Goal: Transaction & Acquisition: Purchase product/service

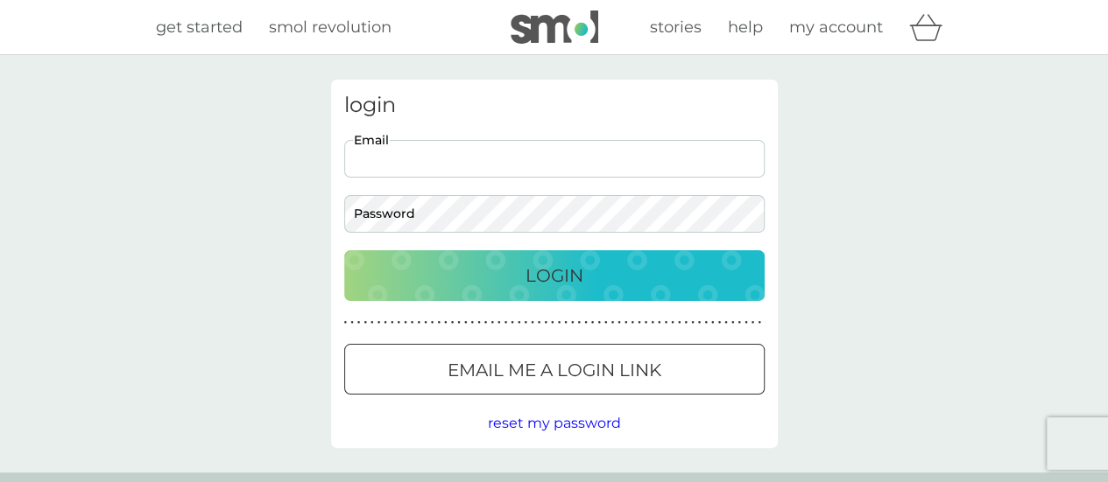
click at [507, 160] on input "Email" at bounding box center [554, 159] width 420 height 38
type input "[PERSON_NAME][EMAIL_ADDRESS][PERSON_NAME][DOMAIN_NAME]"
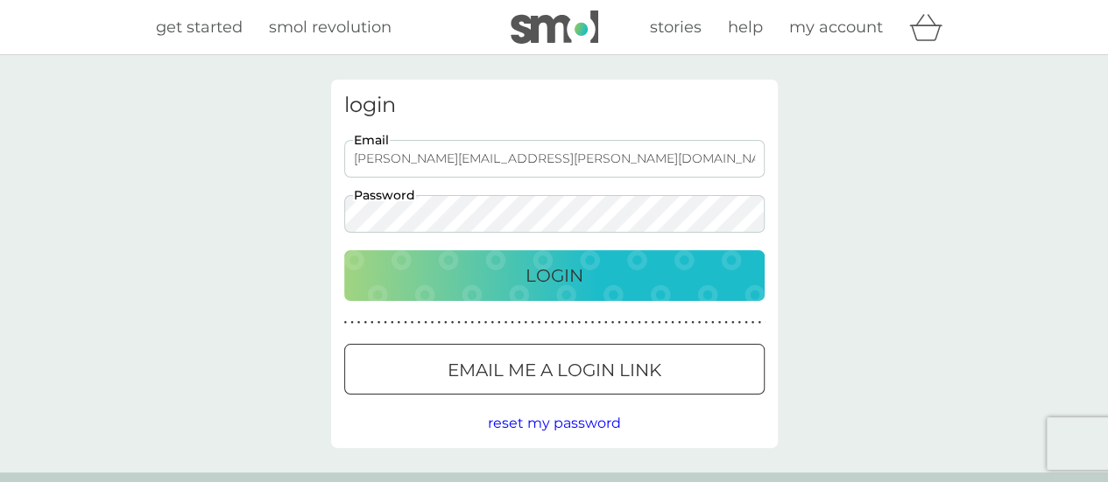
click at [948, 271] on div "login [PERSON_NAME][EMAIL_ADDRESS][PERSON_NAME][DOMAIN_NAME] Email Password Log…" at bounding box center [554, 264] width 1108 height 418
click at [565, 277] on p "Login" at bounding box center [554, 276] width 58 height 28
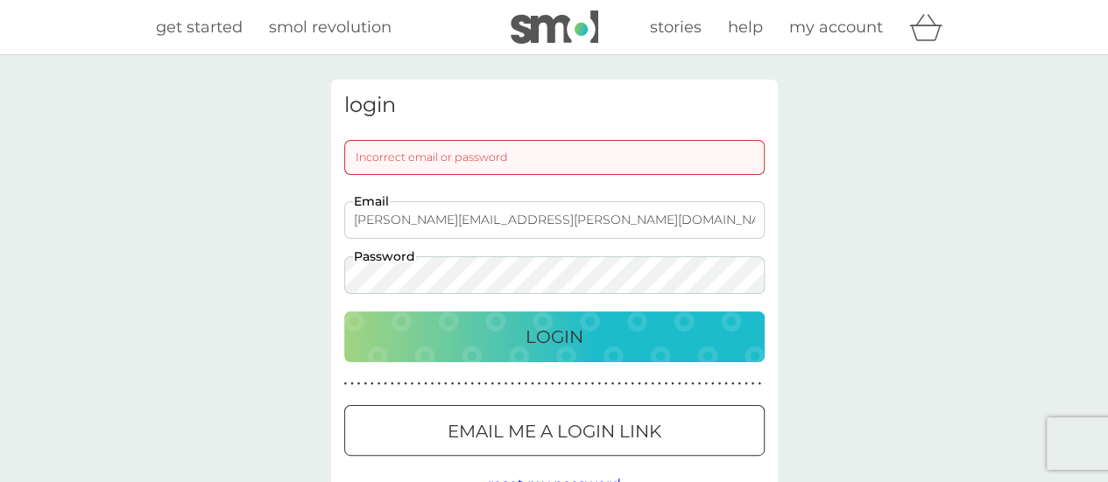
click at [369, 344] on div "Login" at bounding box center [554, 337] width 385 height 28
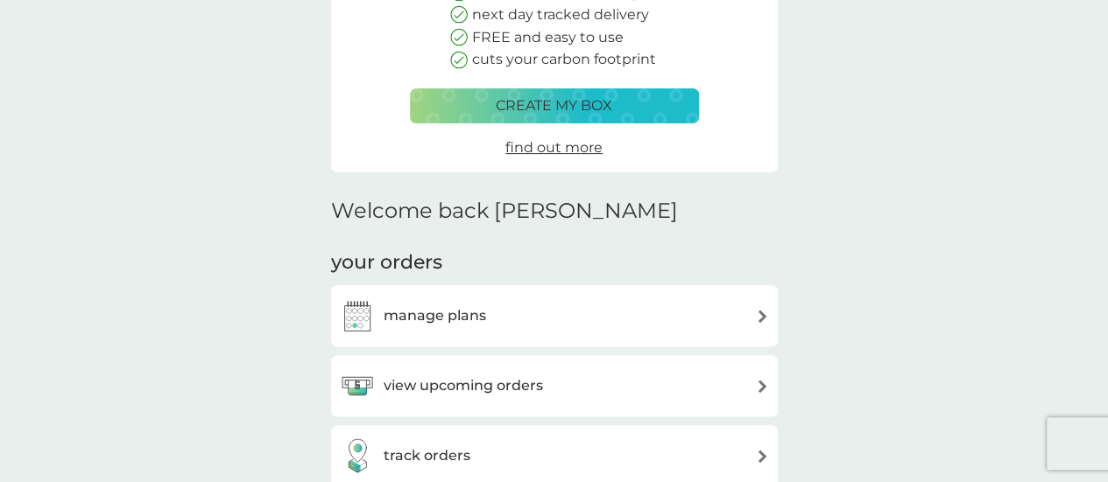
scroll to position [245, 0]
click at [743, 312] on div "manage plans" at bounding box center [554, 315] width 429 height 35
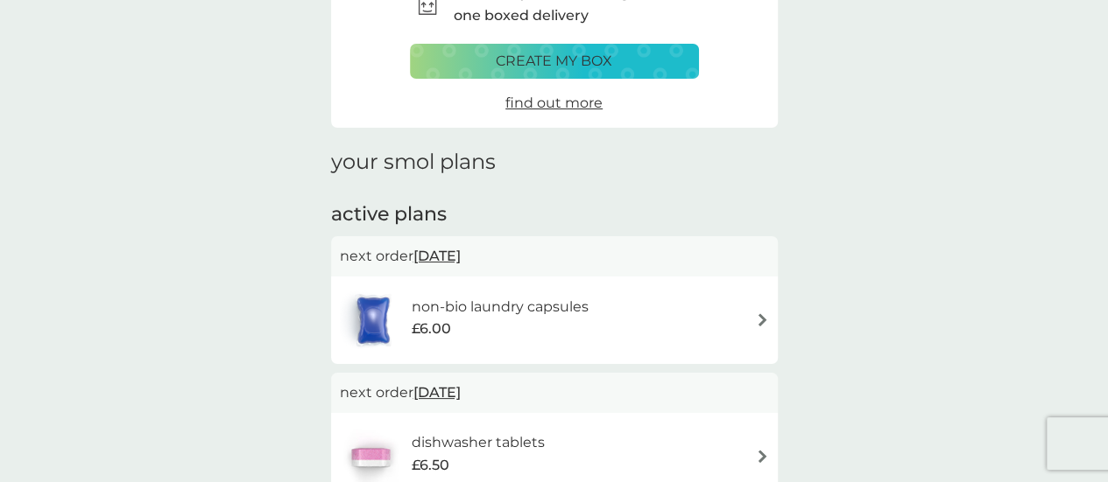
scroll to position [112, 0]
click at [743, 312] on div "non-bio laundry capsules £6.00" at bounding box center [554, 319] width 429 height 61
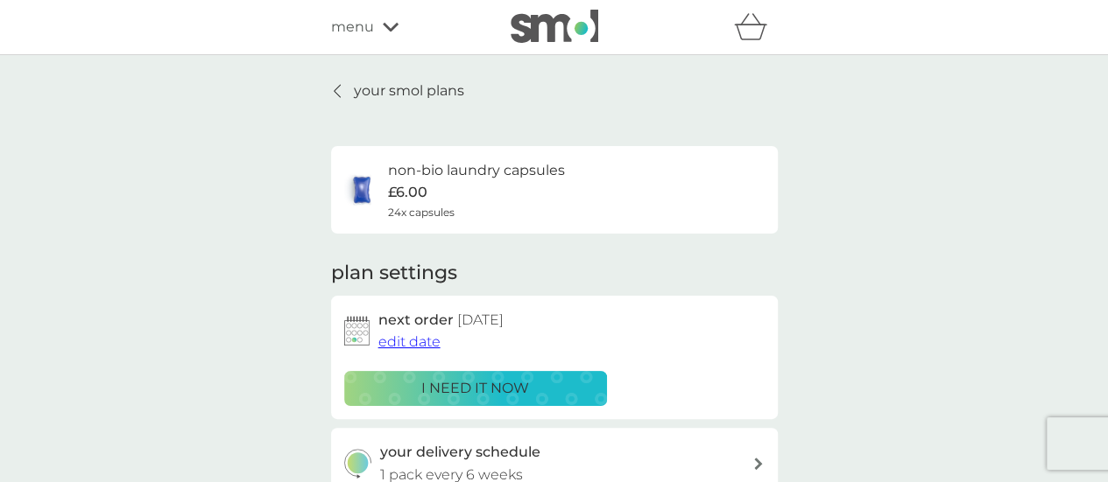
click at [502, 397] on p "i need it now" at bounding box center [475, 388] width 108 height 23
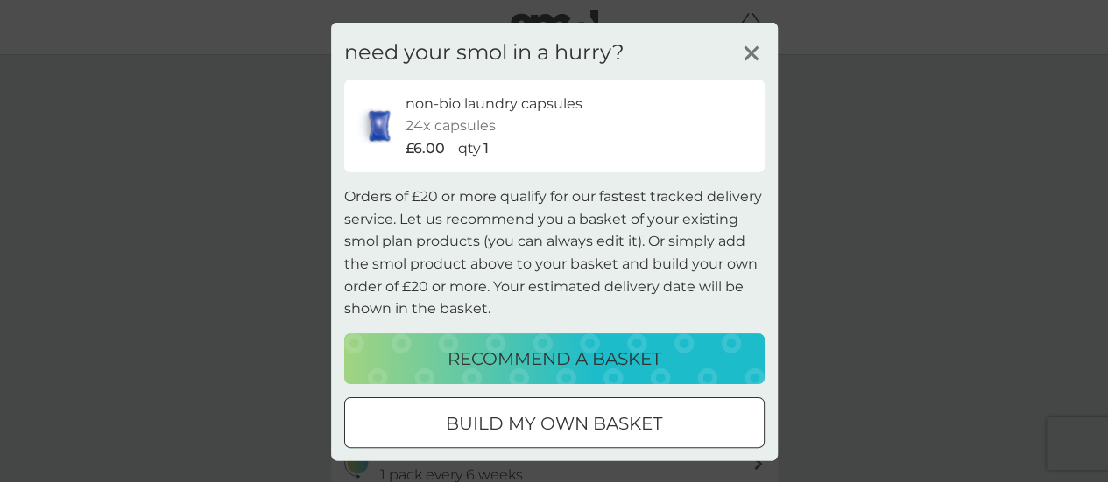
click at [552, 419] on div at bounding box center [554, 421] width 4 height 4
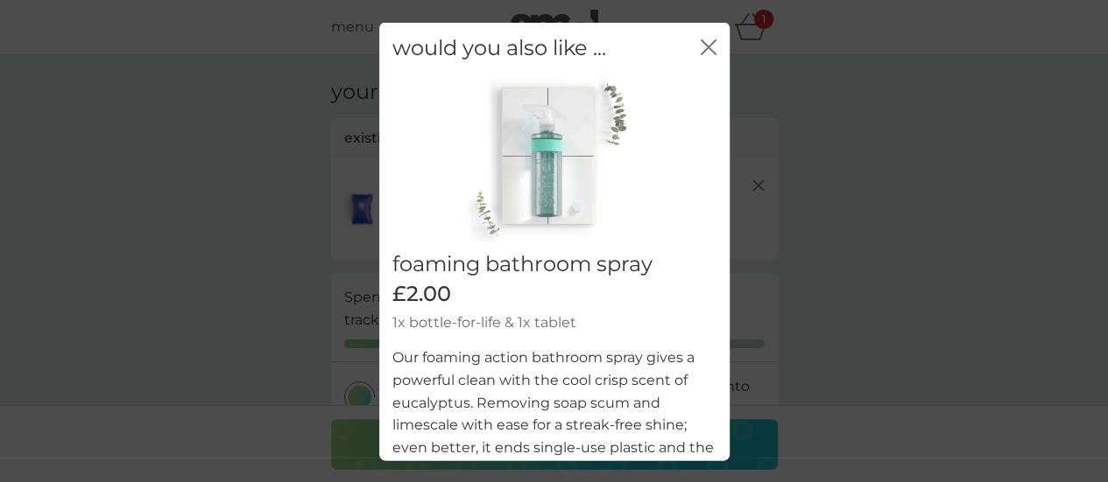
click at [708, 46] on icon "close" at bounding box center [711, 46] width 7 height 14
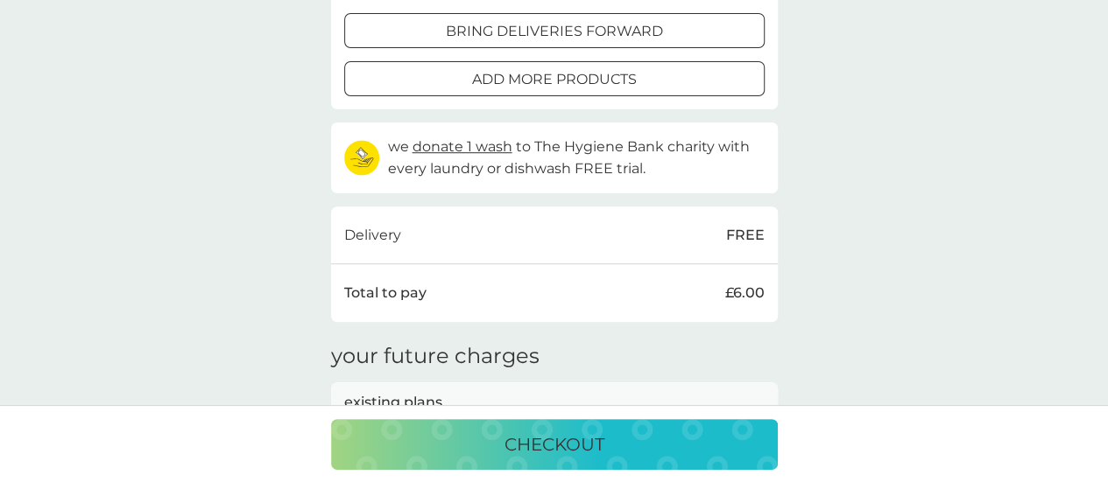
scroll to position [440, 0]
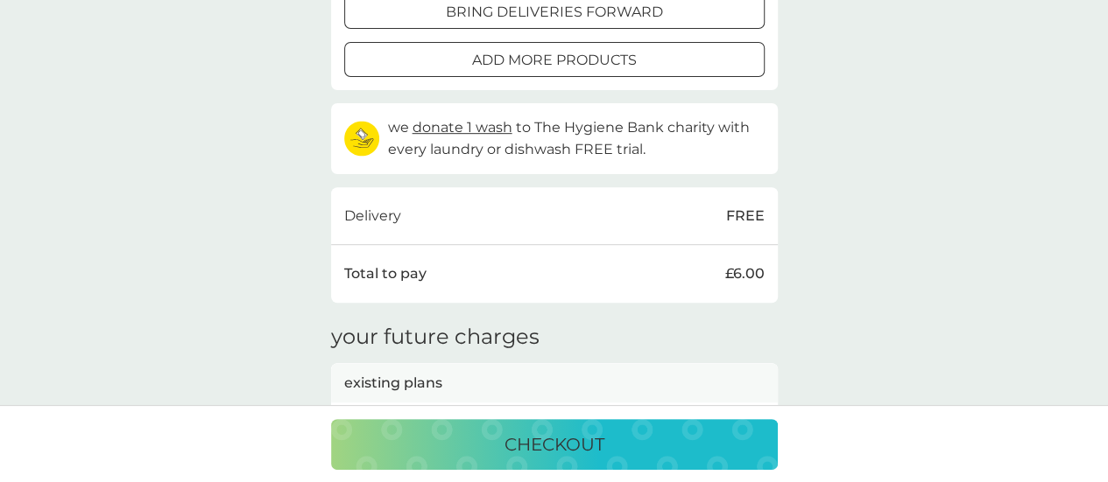
click at [553, 442] on p "checkout" at bounding box center [554, 445] width 100 height 28
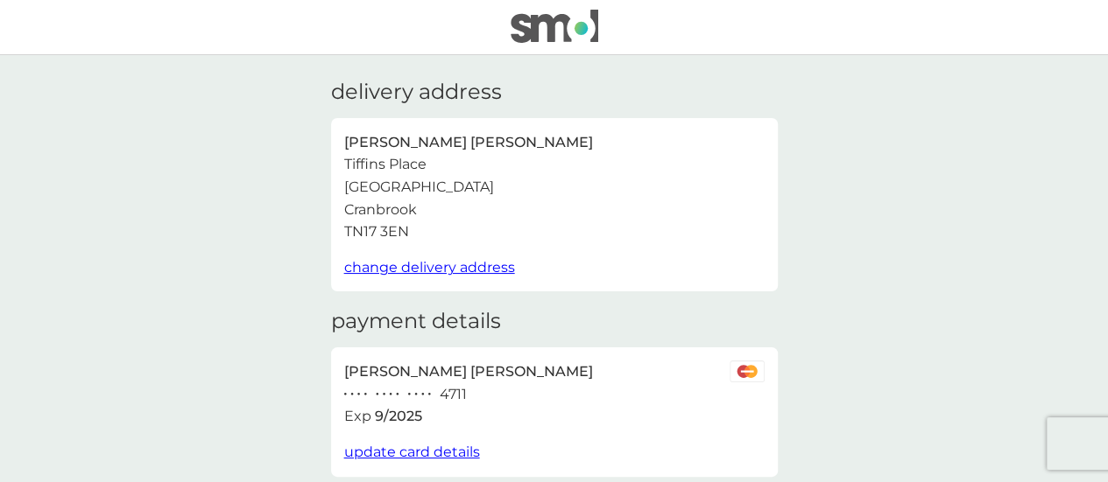
scroll to position [335, 0]
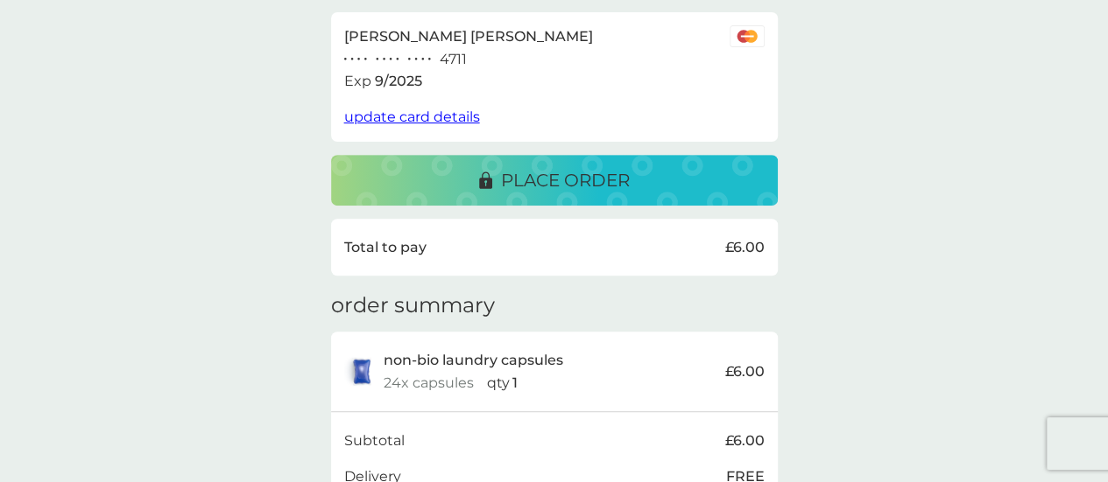
click at [553, 442] on div "Subtotal £6.00" at bounding box center [554, 441] width 420 height 23
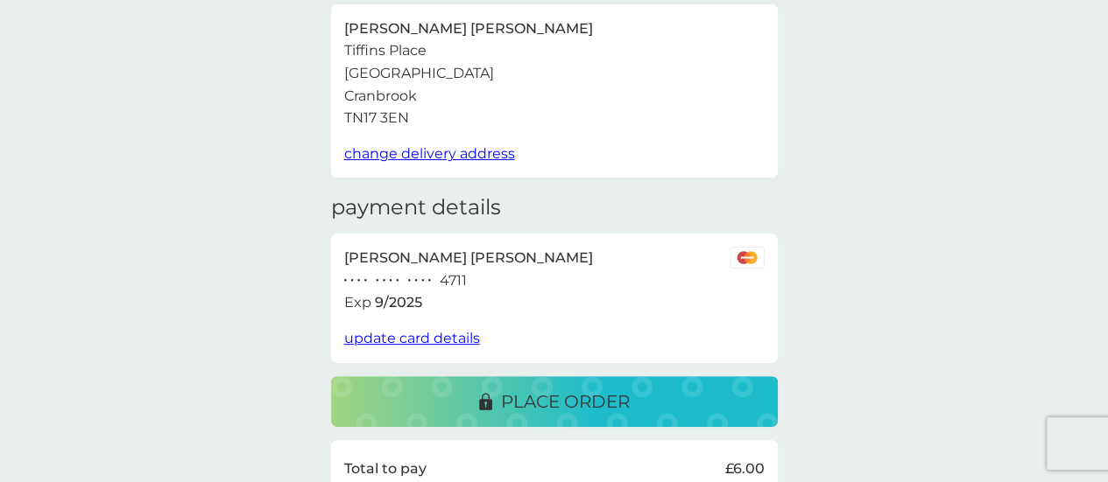
scroll to position [0, 0]
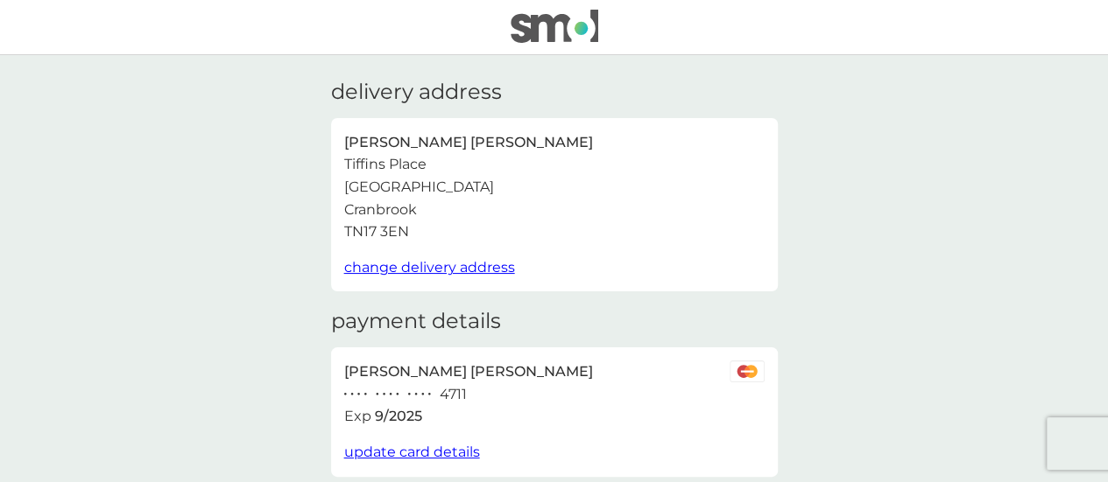
click at [560, 29] on img at bounding box center [555, 26] width 88 height 33
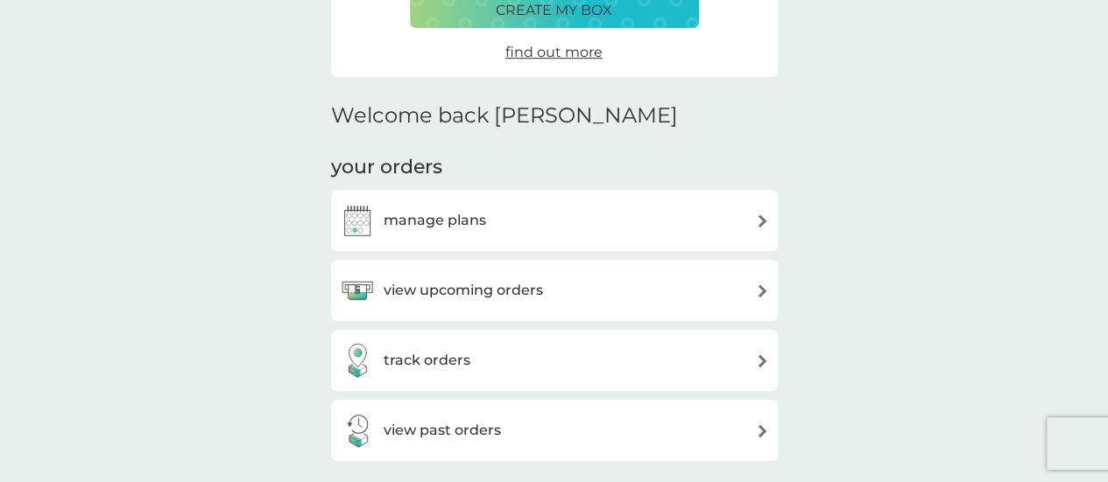
scroll to position [341, 0]
click at [756, 222] on img at bounding box center [762, 220] width 13 height 13
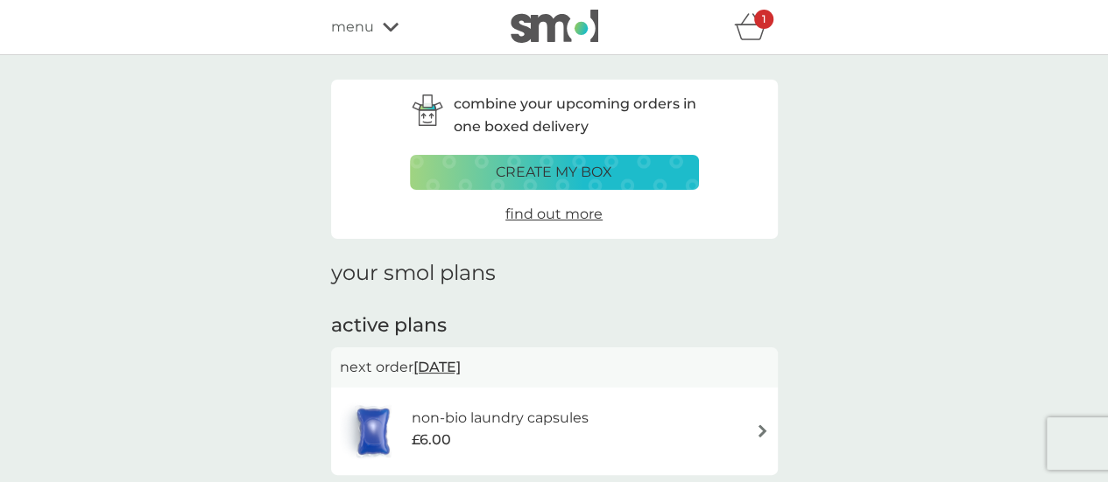
click at [748, 39] on icon "basket" at bounding box center [750, 26] width 33 height 27
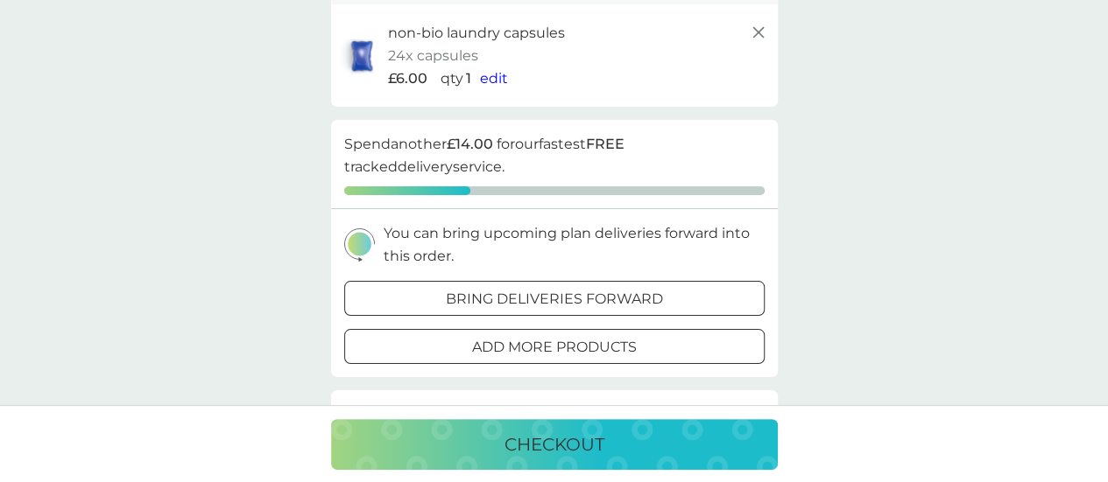
scroll to position [154, 0]
click at [583, 454] on p "checkout" at bounding box center [554, 445] width 100 height 28
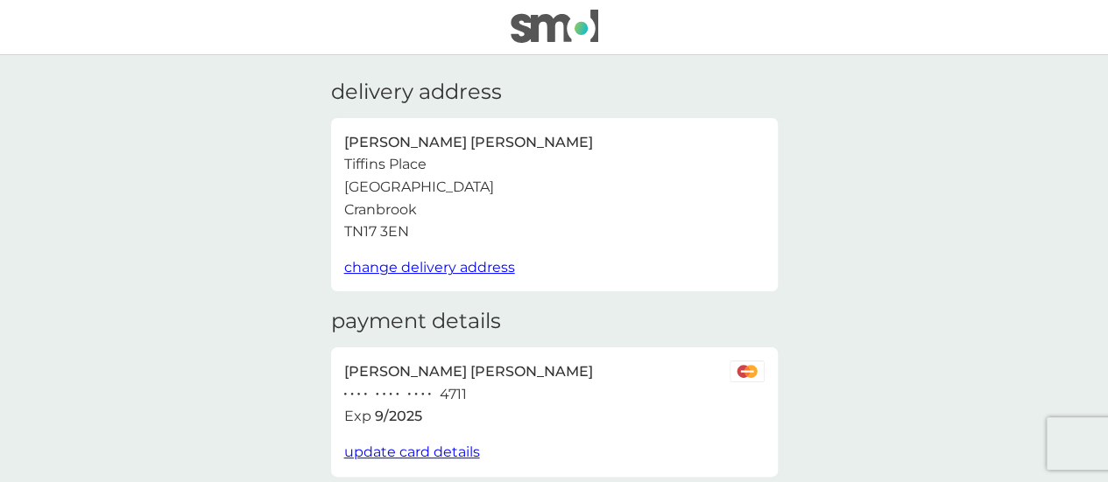
click at [416, 453] on span "update card details" at bounding box center [412, 452] width 136 height 17
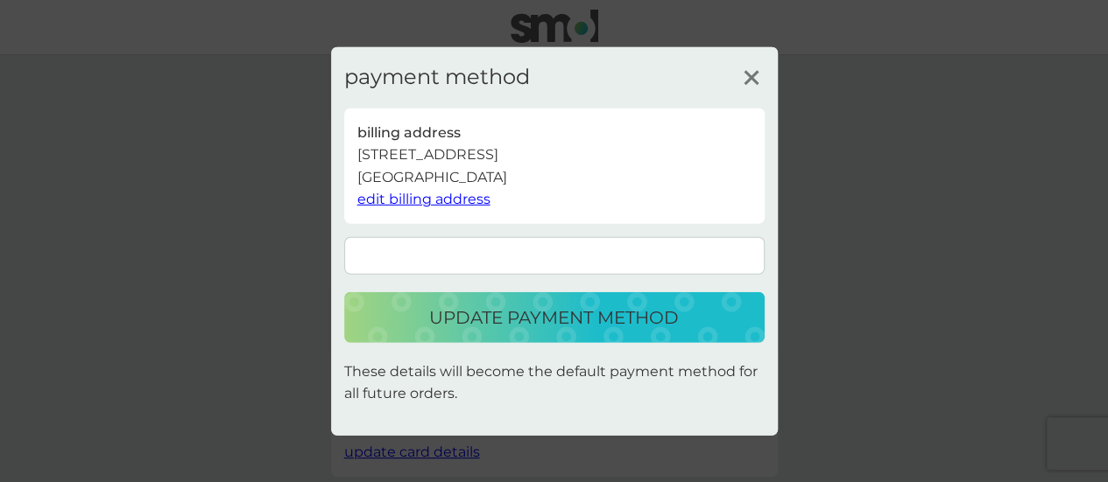
click at [530, 311] on p "update payment method" at bounding box center [554, 318] width 250 height 28
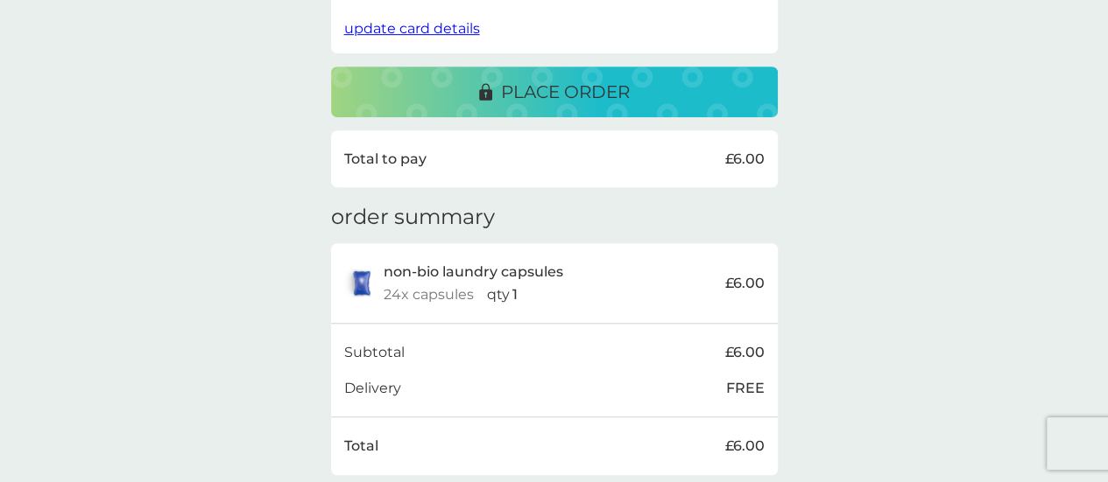
scroll to position [443, 0]
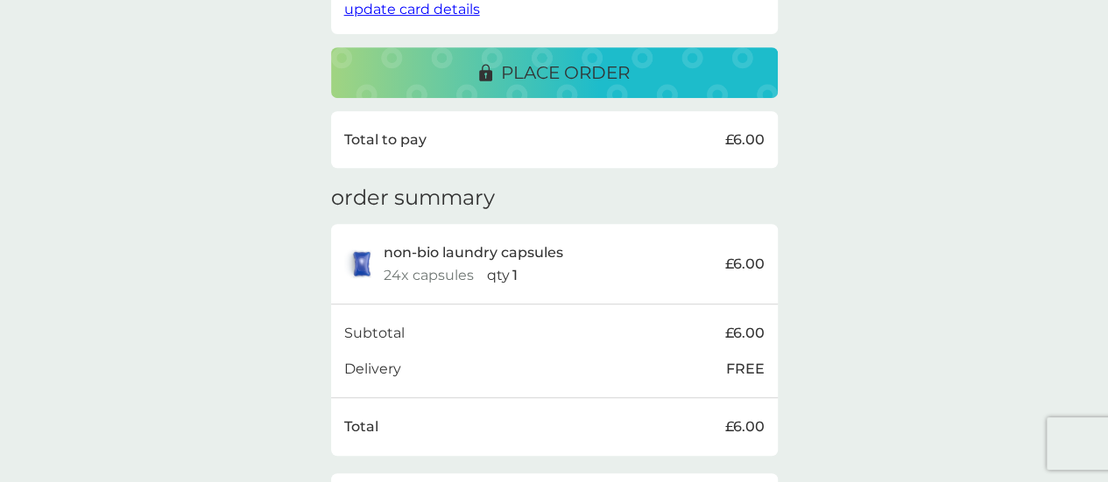
click at [573, 76] on p "place order" at bounding box center [565, 73] width 129 height 28
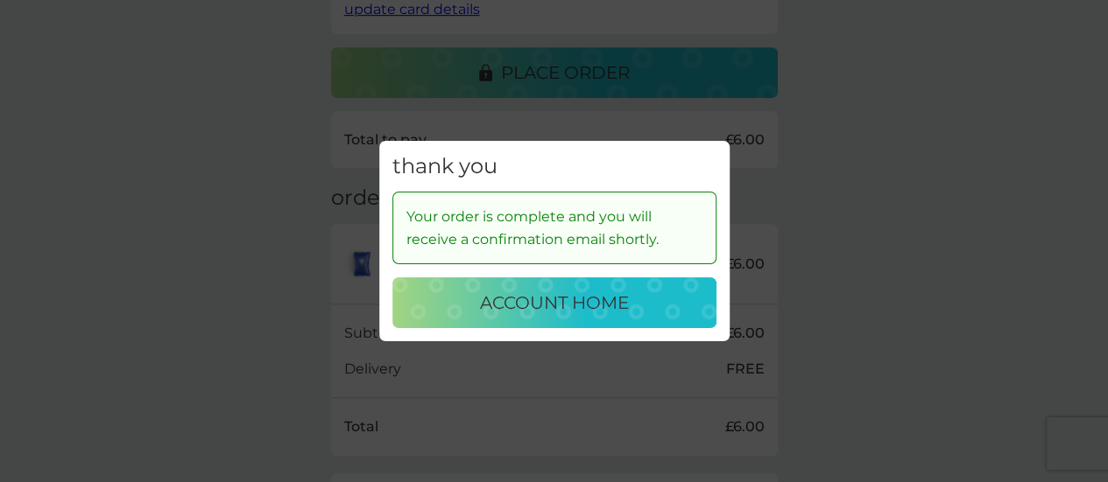
click at [594, 306] on p "account home" at bounding box center [554, 303] width 149 height 28
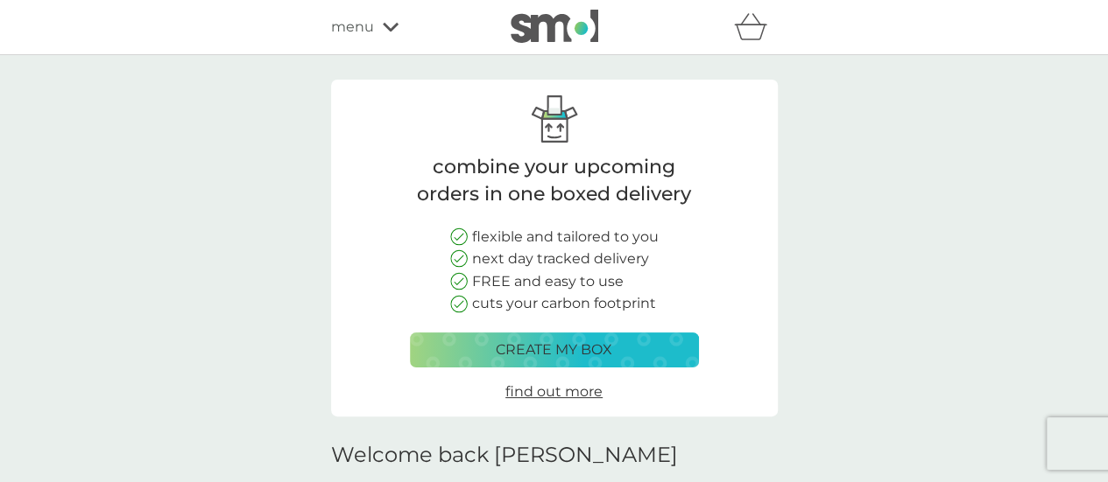
click at [747, 24] on icon "basket" at bounding box center [750, 26] width 33 height 27
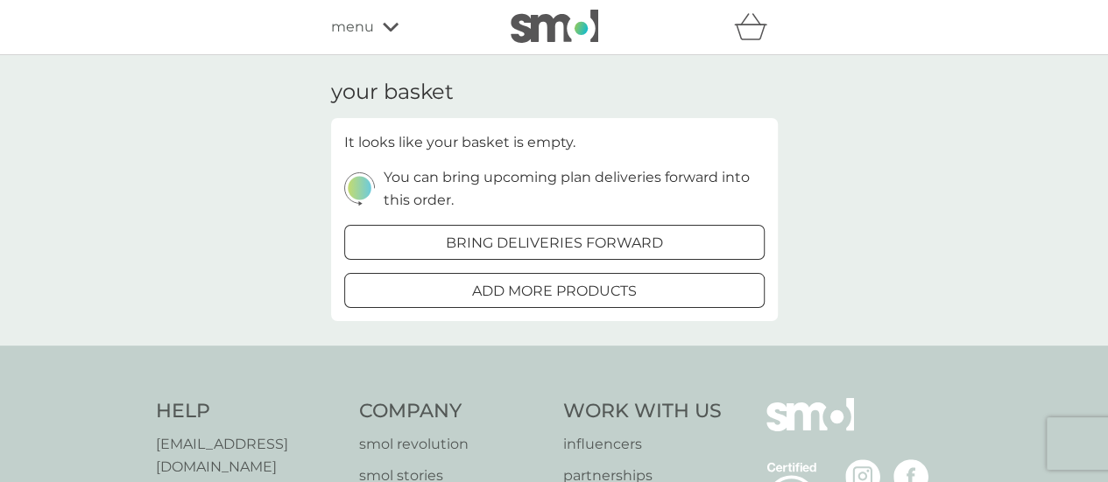
click at [383, 29] on icon at bounding box center [391, 27] width 16 height 11
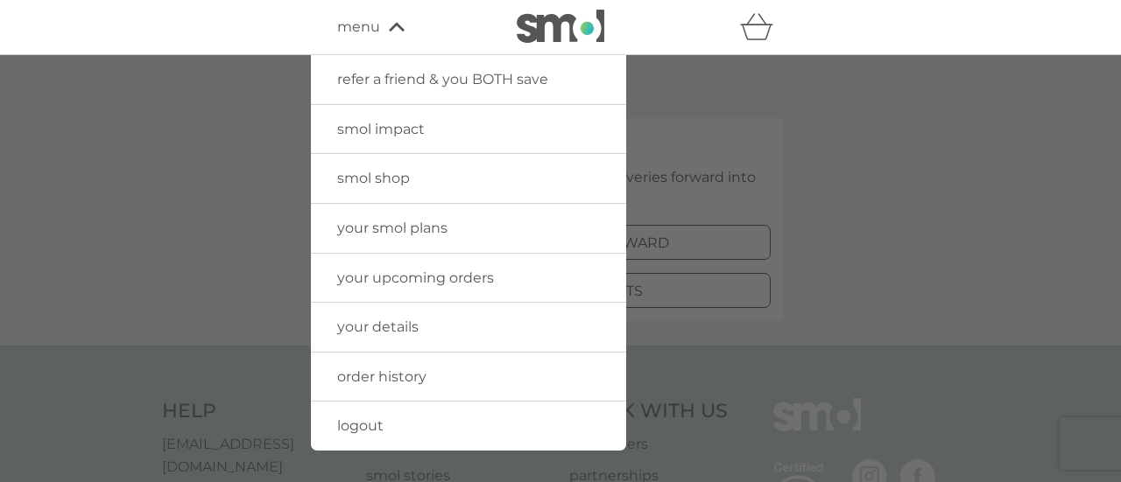
click at [417, 274] on span "your upcoming orders" at bounding box center [415, 278] width 157 height 17
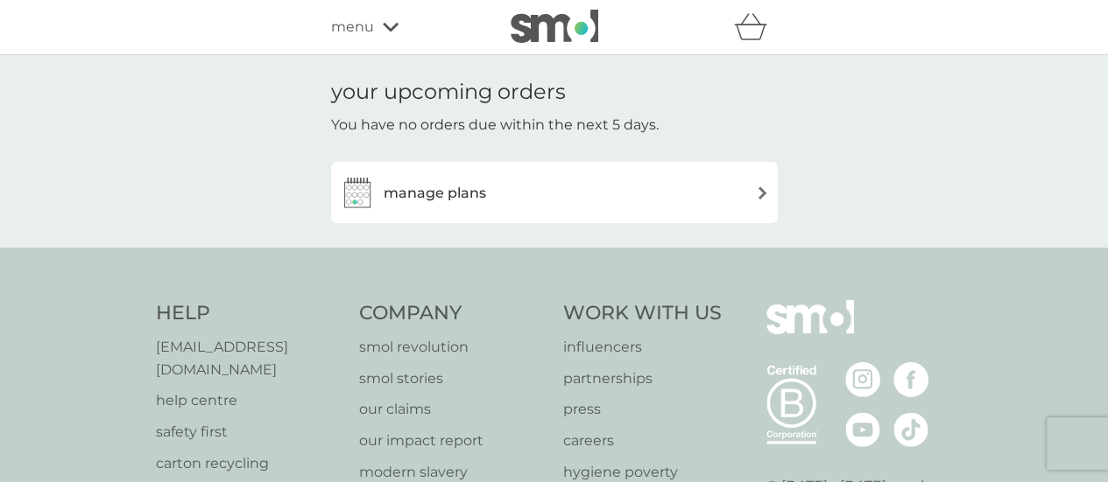
click at [468, 186] on h3 "manage plans" at bounding box center [435, 193] width 102 height 23
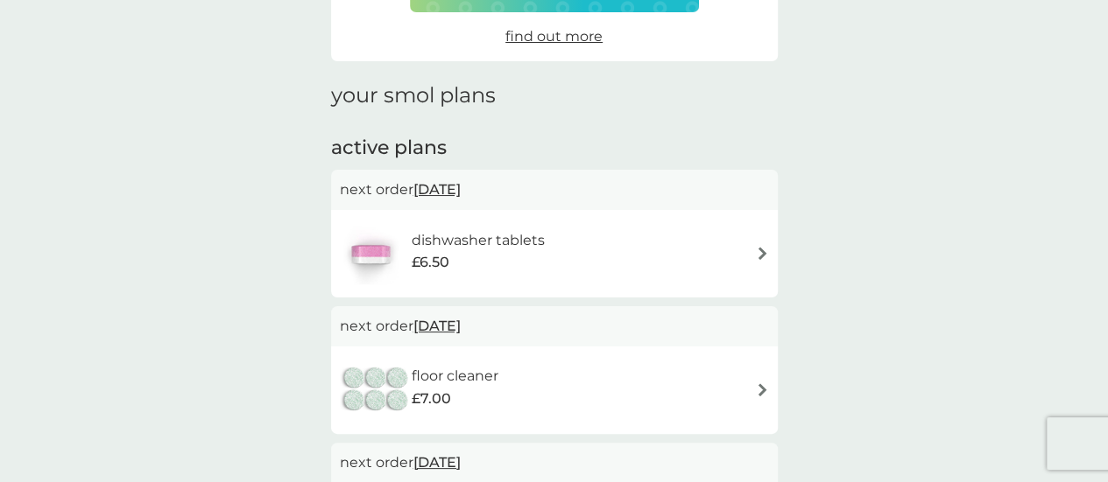
scroll to position [182, 0]
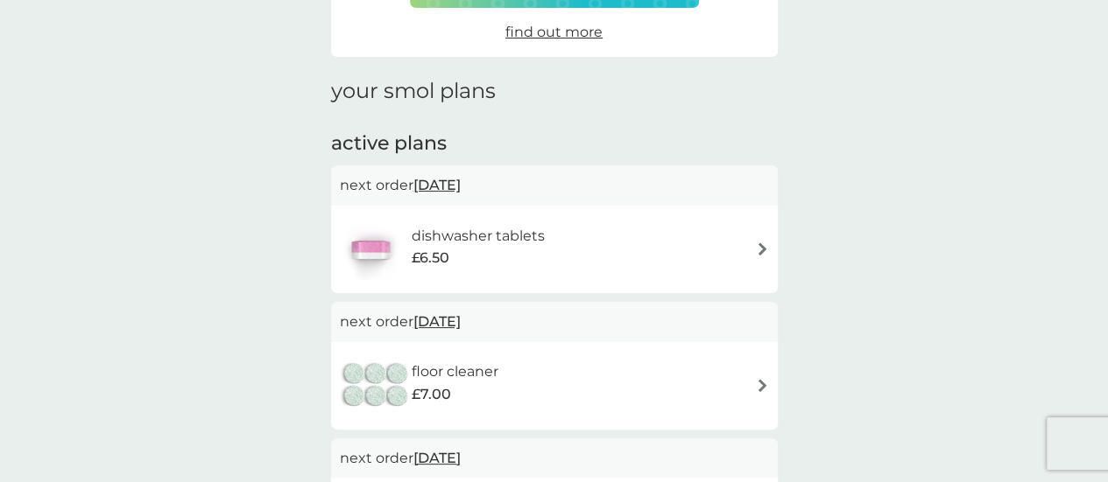
click at [764, 248] on img at bounding box center [762, 249] width 13 height 13
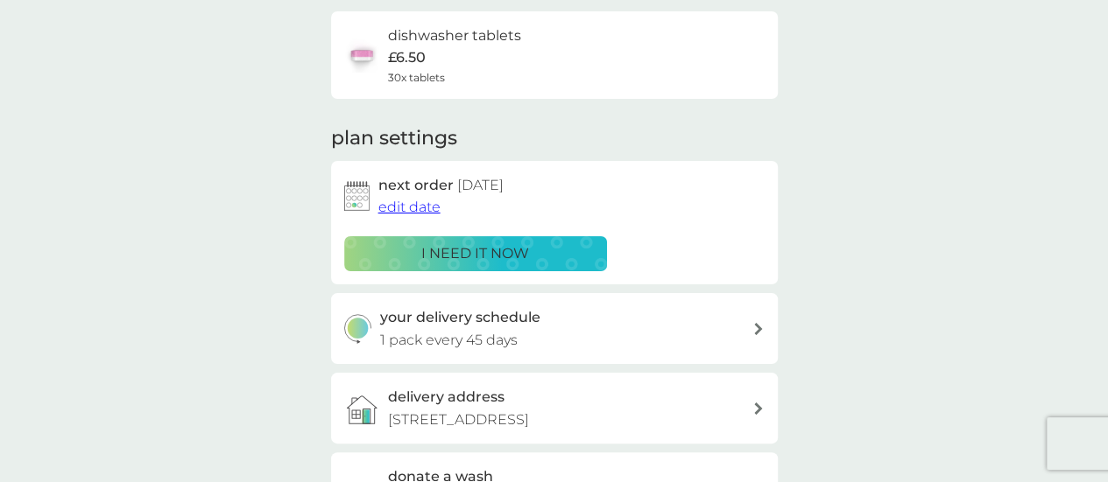
scroll to position [143, 0]
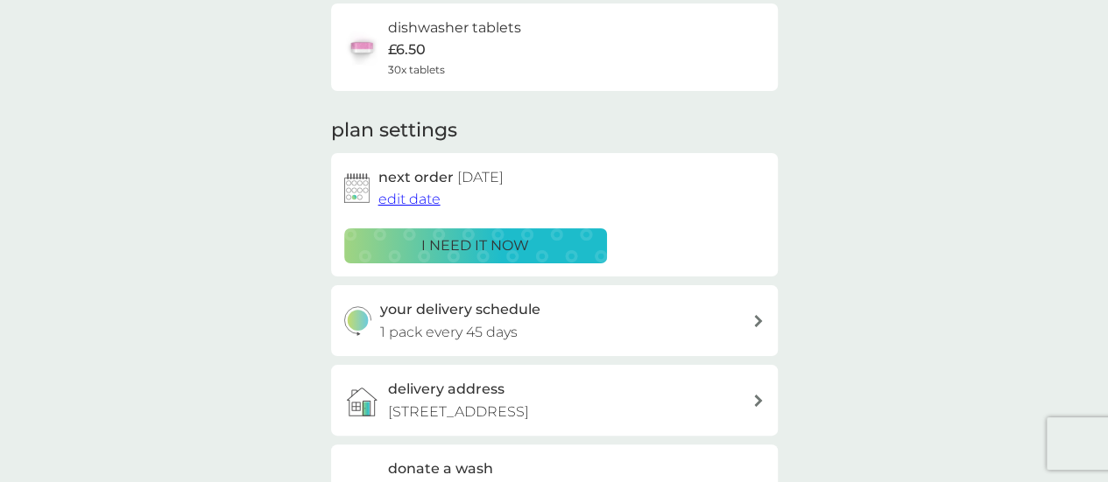
click at [428, 201] on span "edit date" at bounding box center [409, 199] width 62 height 17
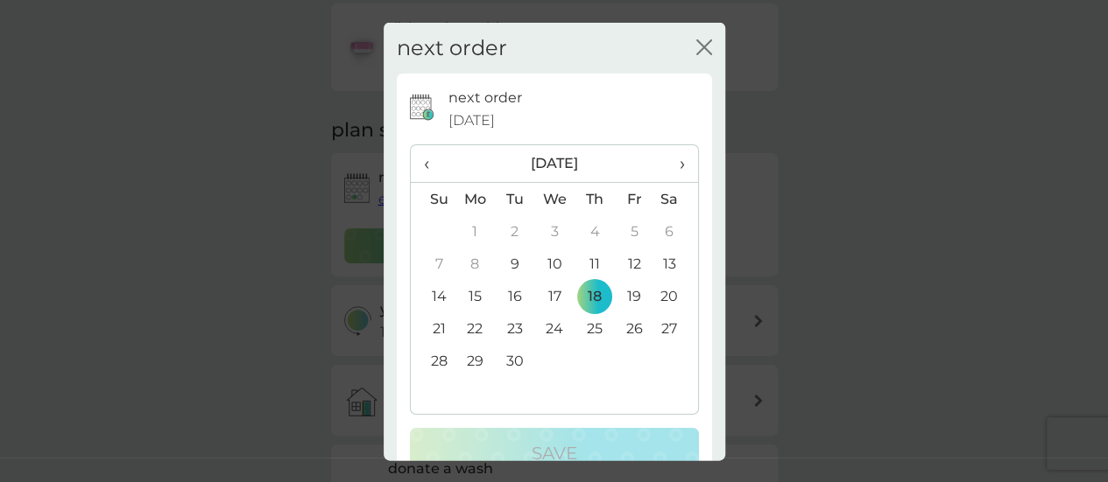
click at [510, 356] on td "30" at bounding box center [514, 361] width 39 height 32
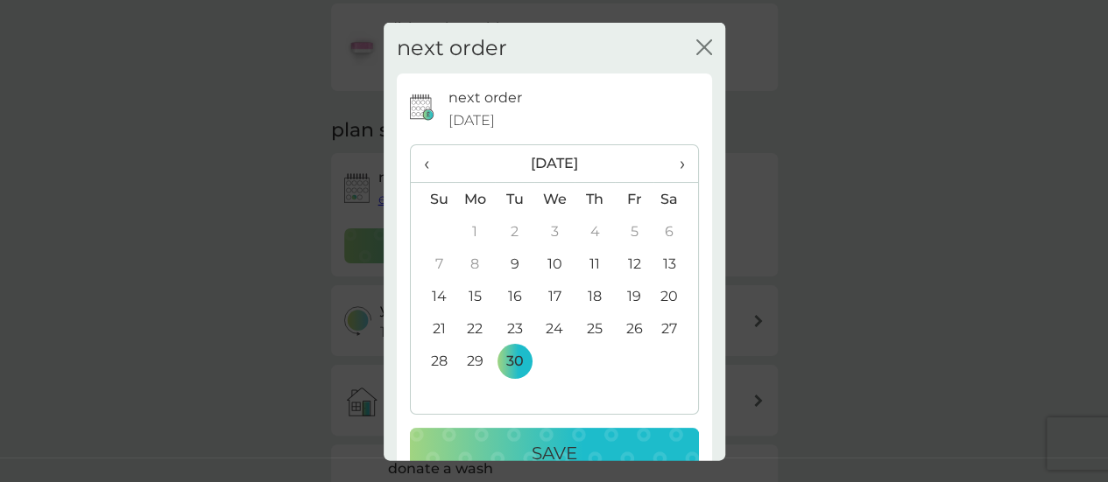
click at [548, 447] on p "Save" at bounding box center [555, 454] width 46 height 28
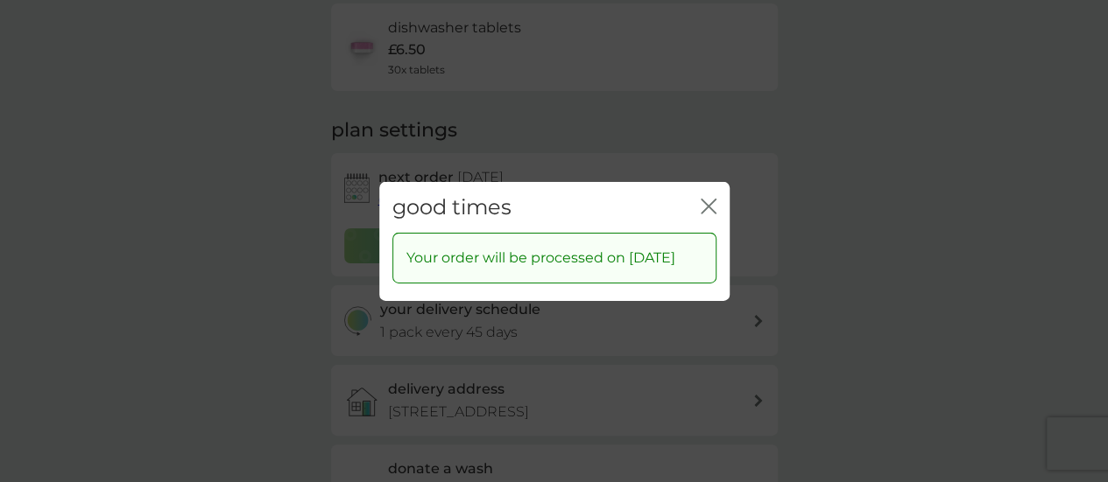
click at [710, 199] on icon "close" at bounding box center [709, 206] width 16 height 16
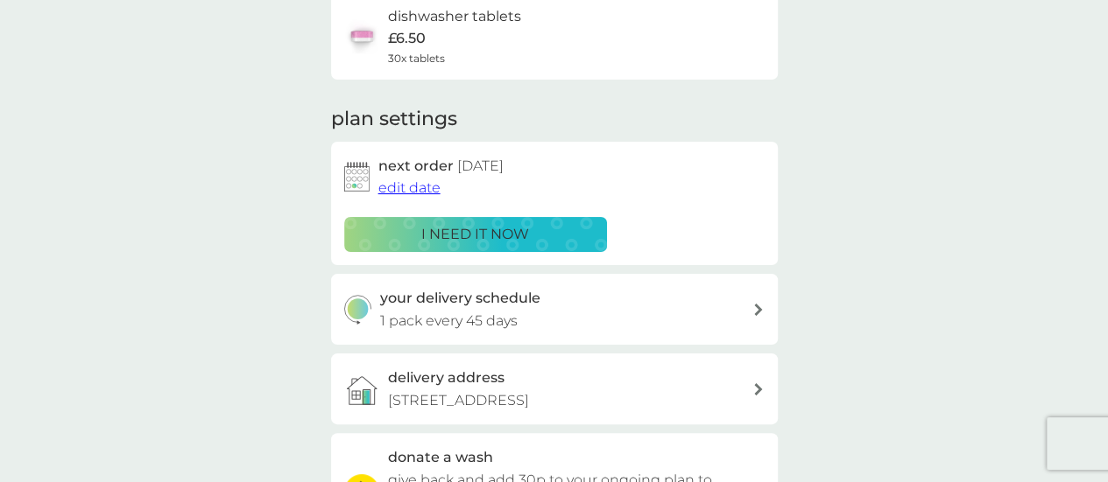
scroll to position [0, 0]
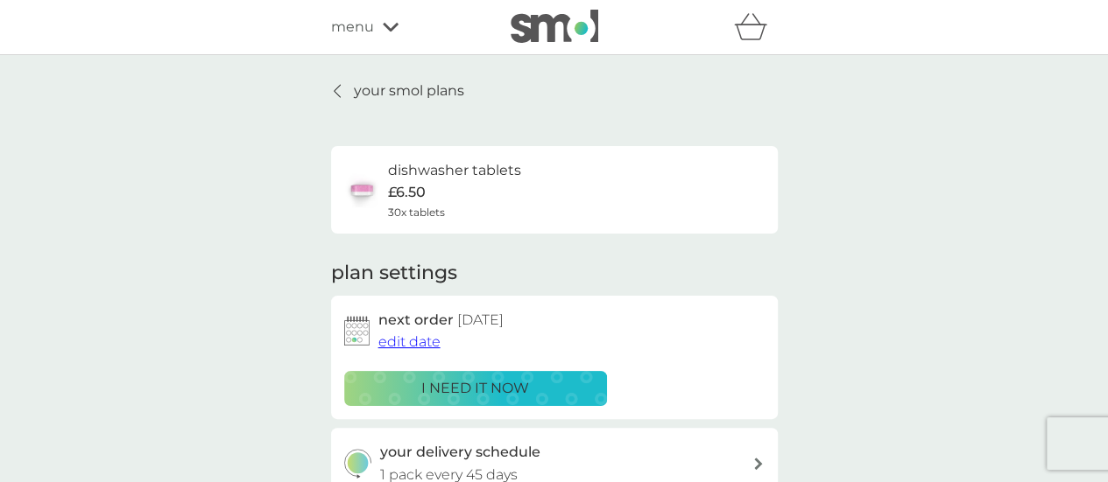
click at [409, 91] on p "your smol plans" at bounding box center [409, 91] width 110 height 23
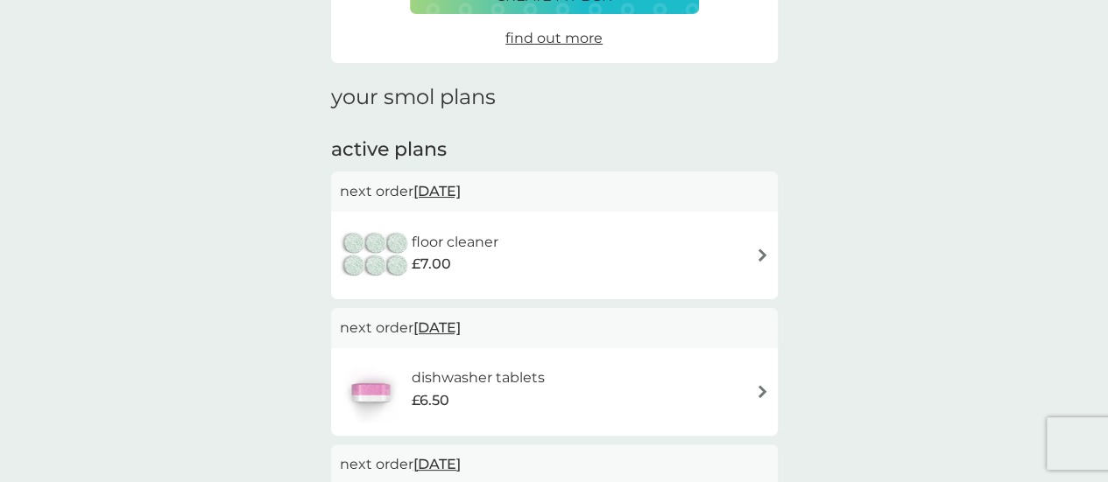
scroll to position [184, 0]
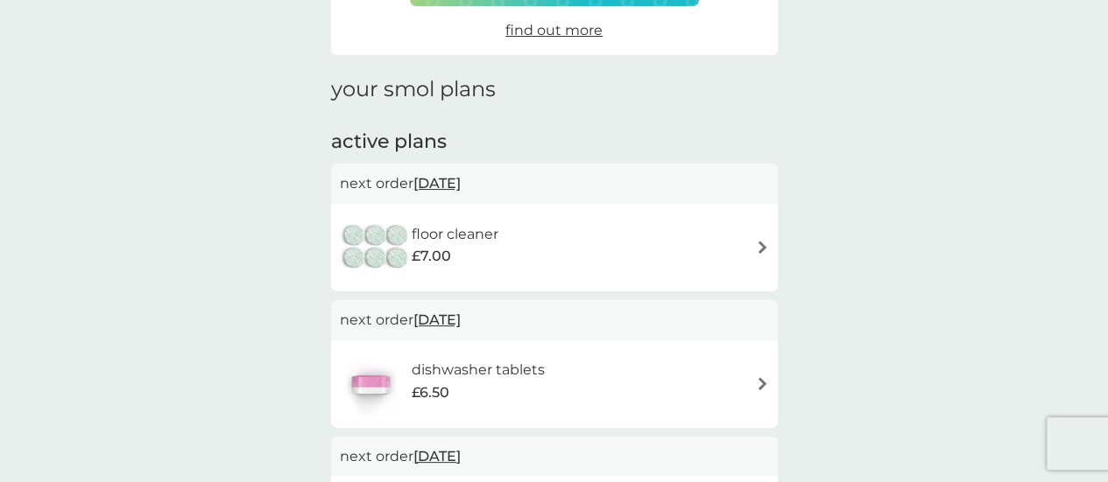
click at [761, 245] on img at bounding box center [762, 247] width 13 height 13
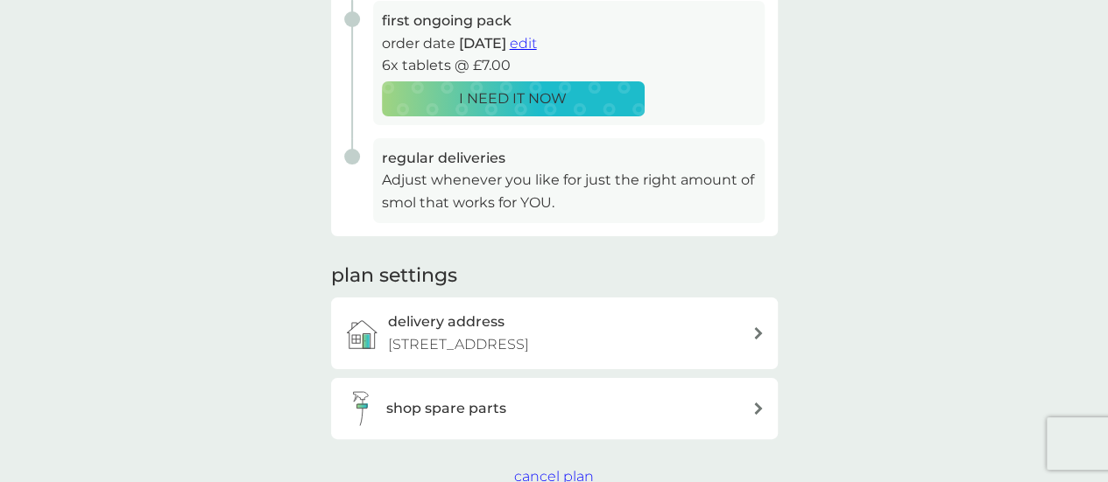
scroll to position [231, 0]
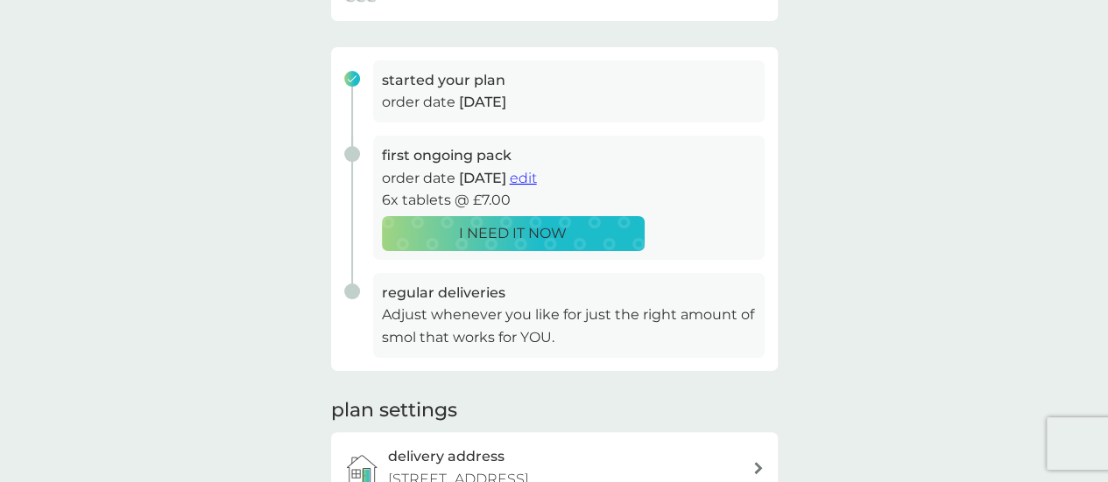
click at [537, 175] on span "edit" at bounding box center [523, 178] width 27 height 17
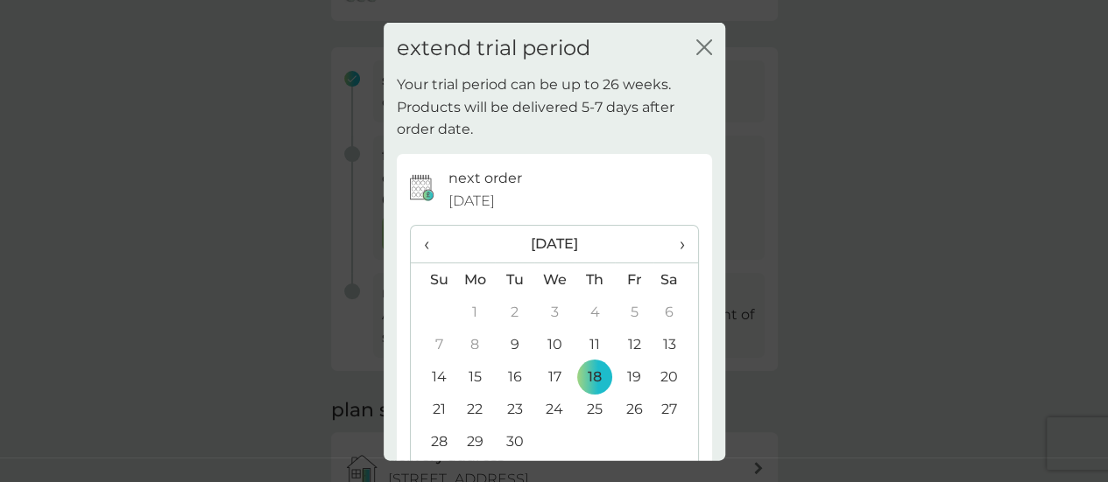
click at [508, 442] on td "30" at bounding box center [514, 442] width 39 height 32
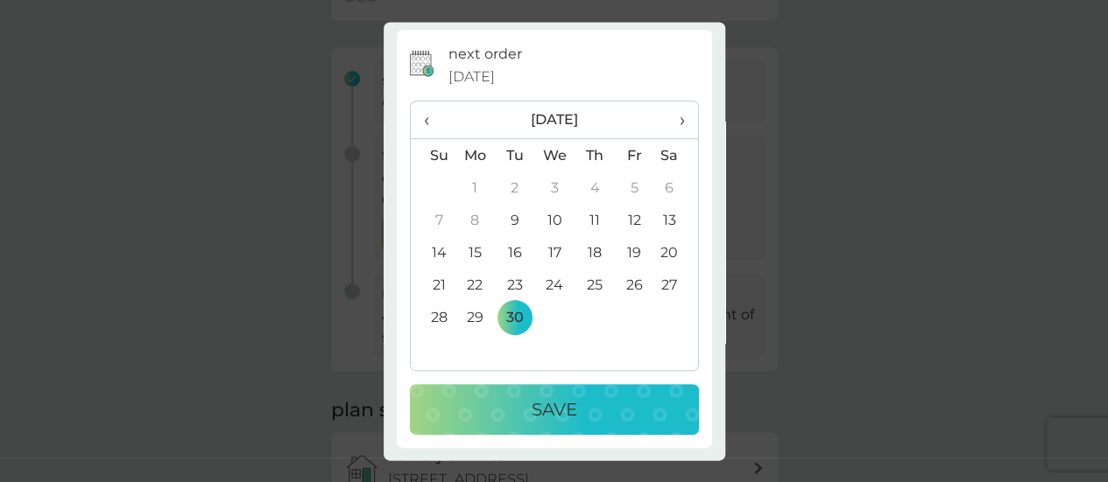
click at [570, 427] on button "Save" at bounding box center [554, 410] width 289 height 51
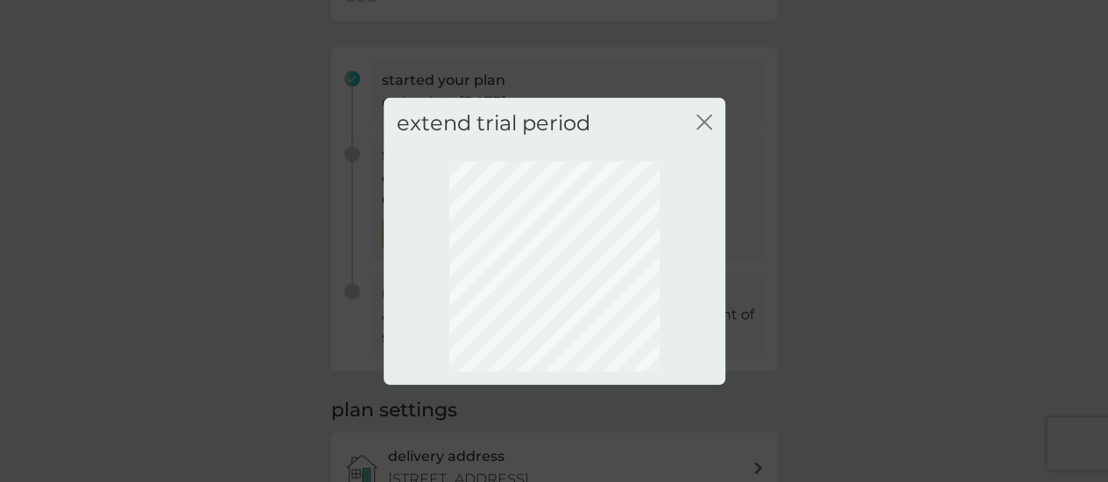
scroll to position [0, 0]
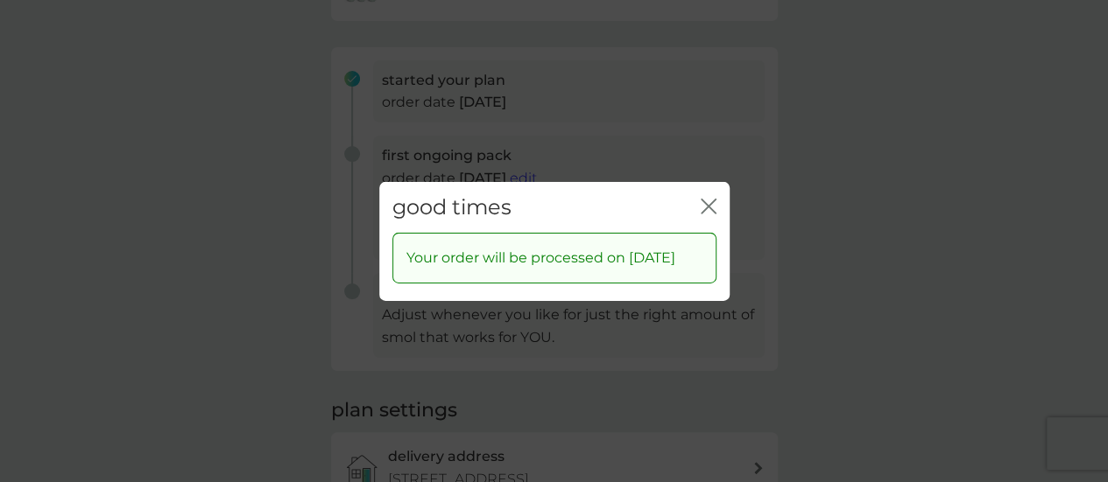
click at [701, 198] on icon "close" at bounding box center [709, 206] width 16 height 16
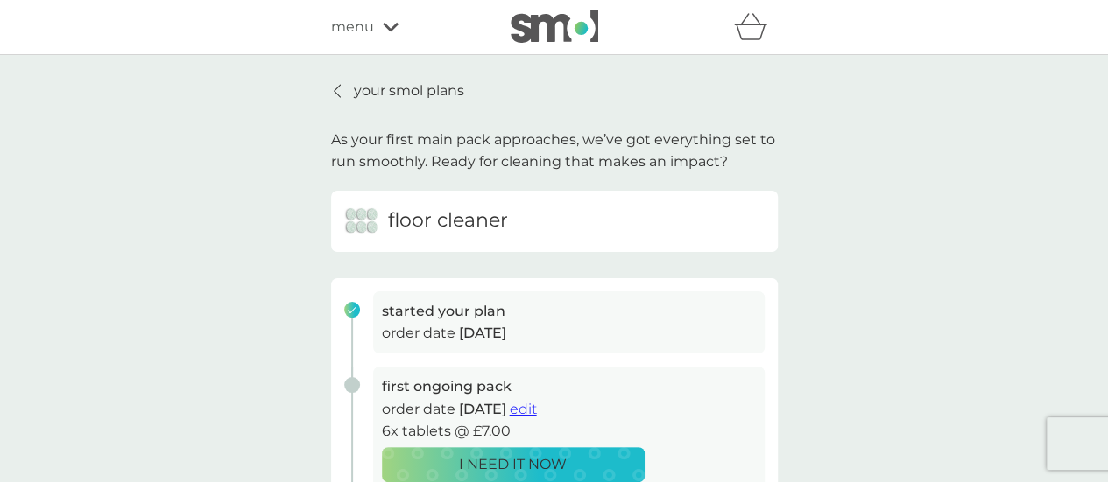
click at [436, 91] on p "your smol plans" at bounding box center [409, 91] width 110 height 23
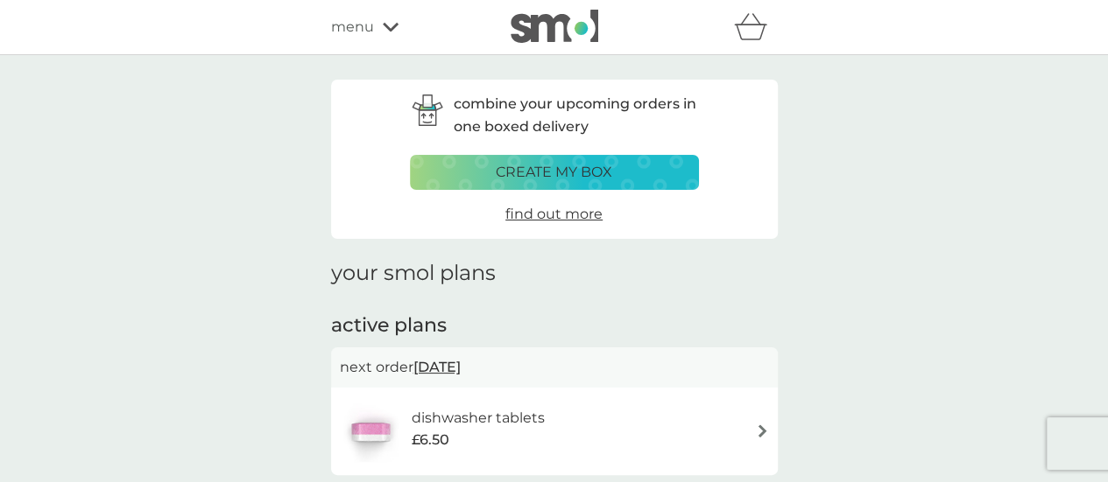
click at [394, 22] on icon at bounding box center [391, 27] width 16 height 11
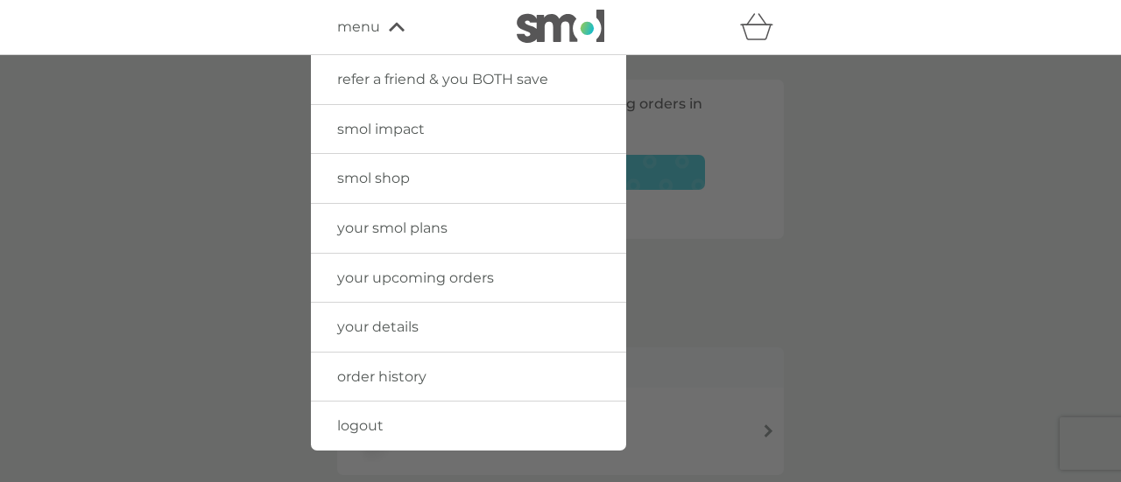
click at [380, 428] on span "logout" at bounding box center [360, 426] width 46 height 17
